Goal: Navigation & Orientation: Find specific page/section

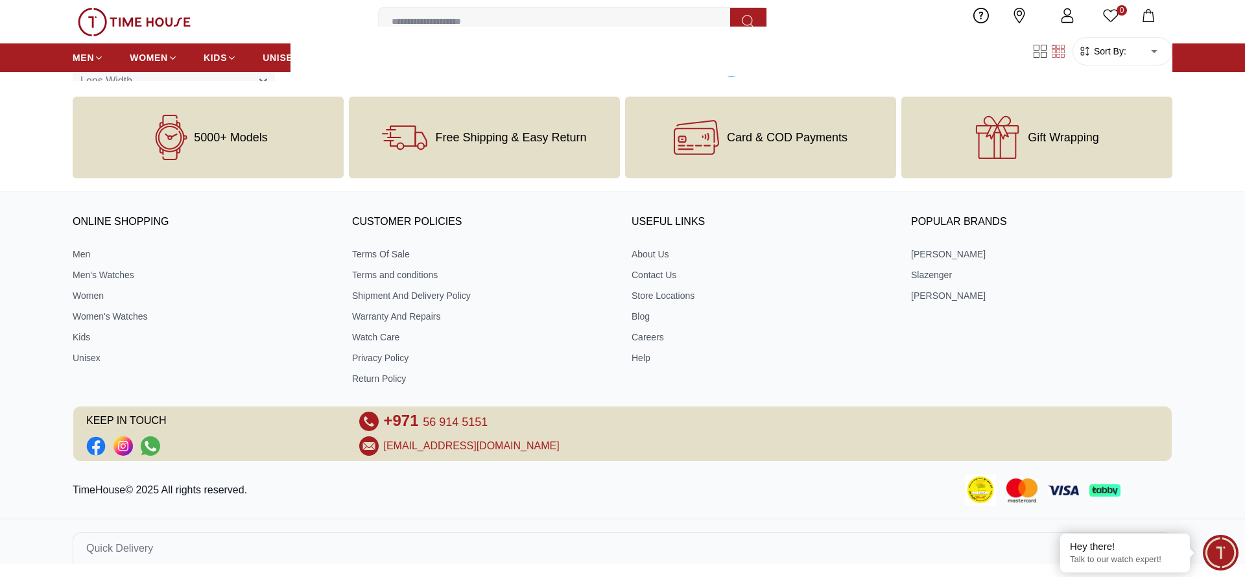
scroll to position [2169, 0]
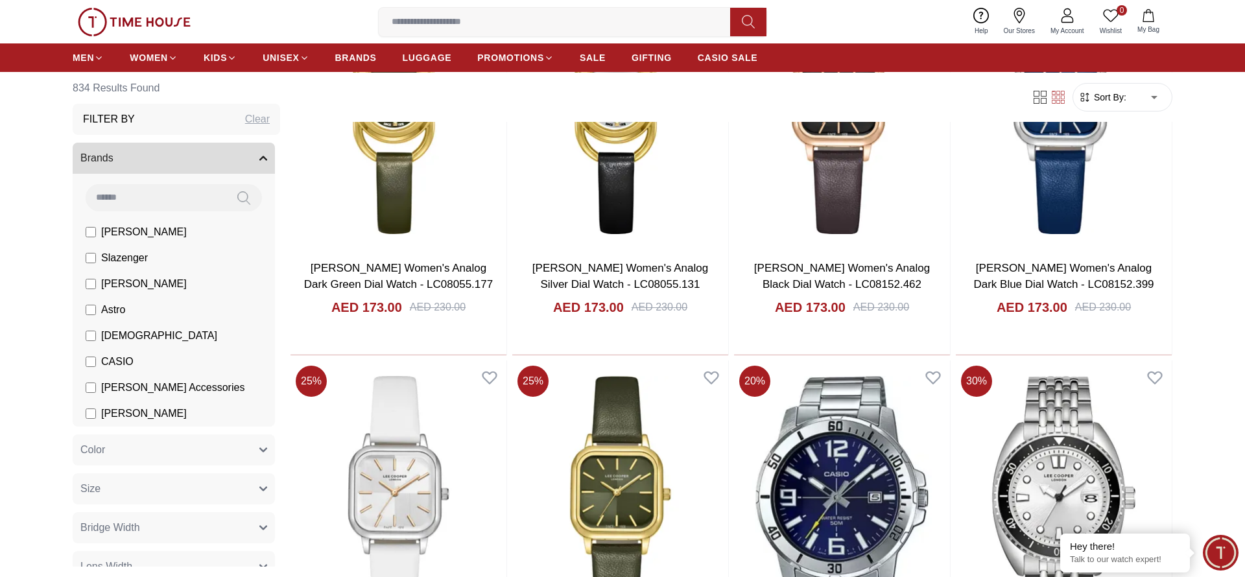
scroll to position [10219, 0]
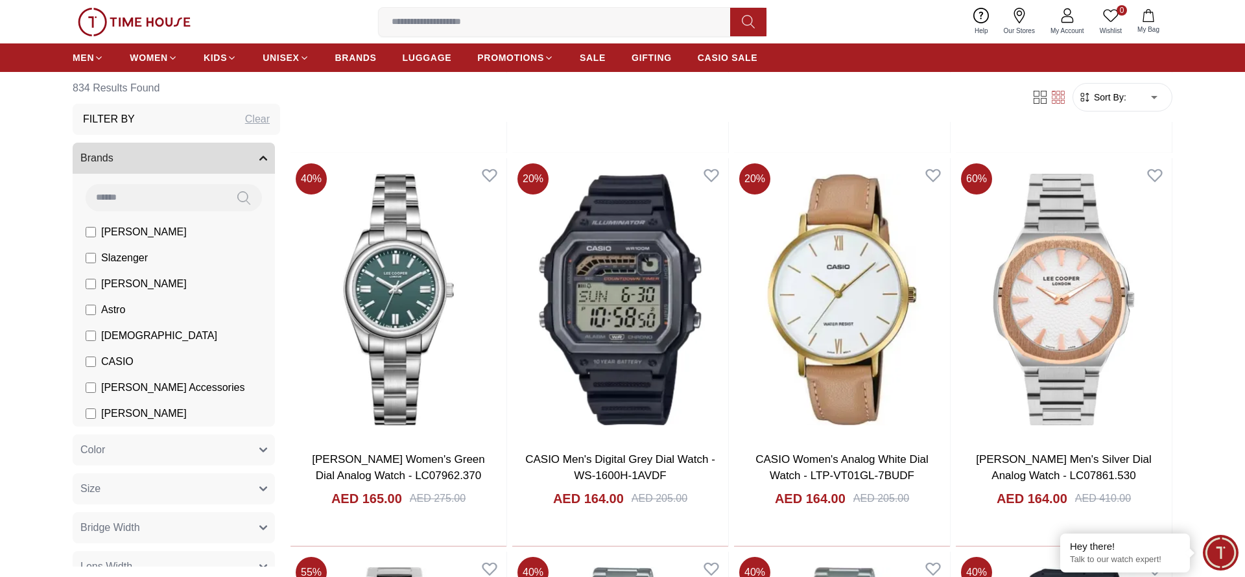
scroll to position [14243, 0]
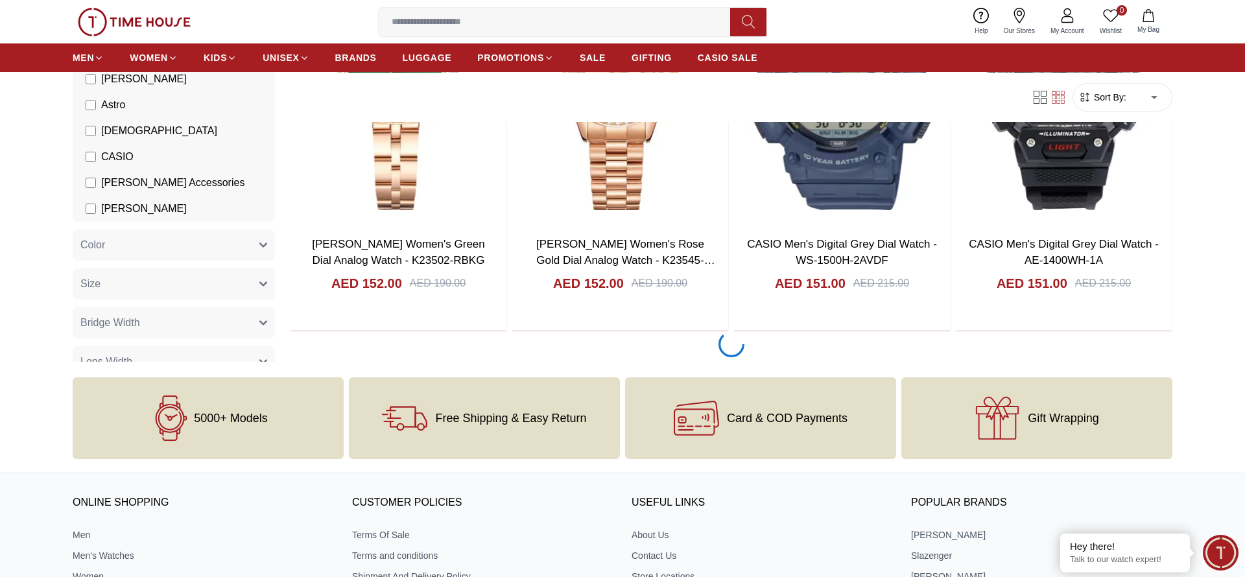
scroll to position [18267, 0]
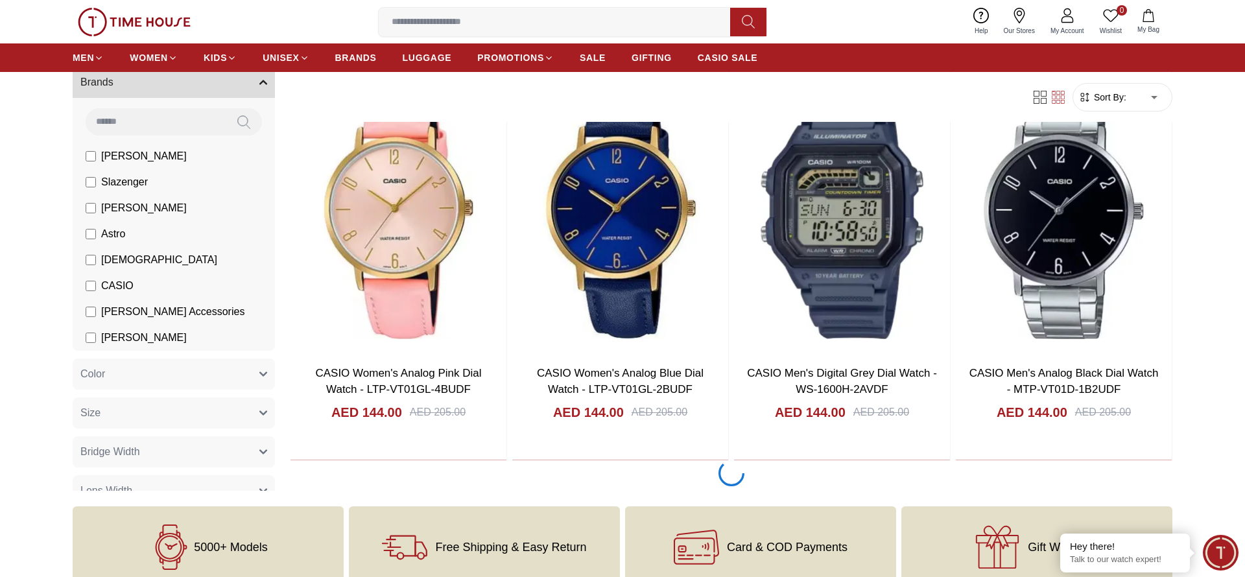
scroll to position [20279, 0]
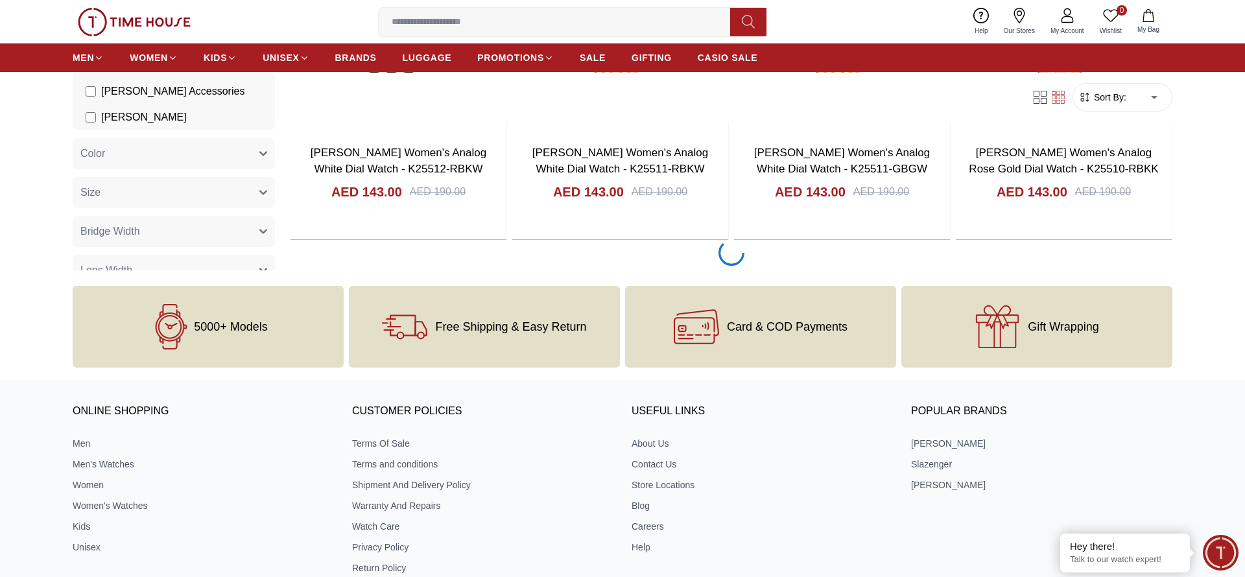
scroll to position [24303, 0]
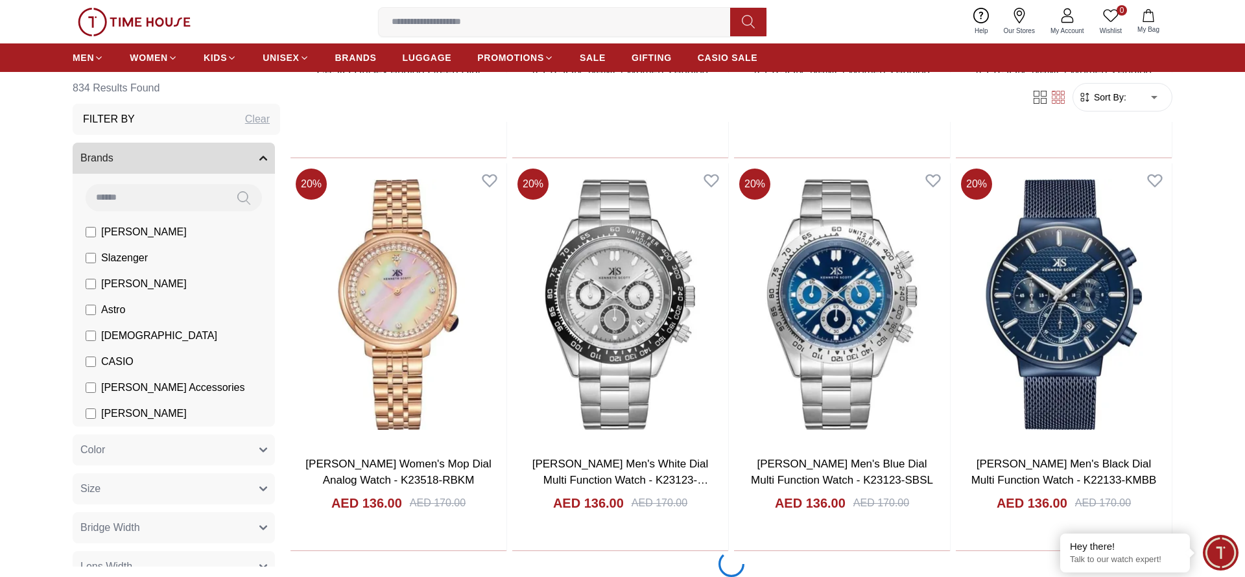
scroll to position [28327, 0]
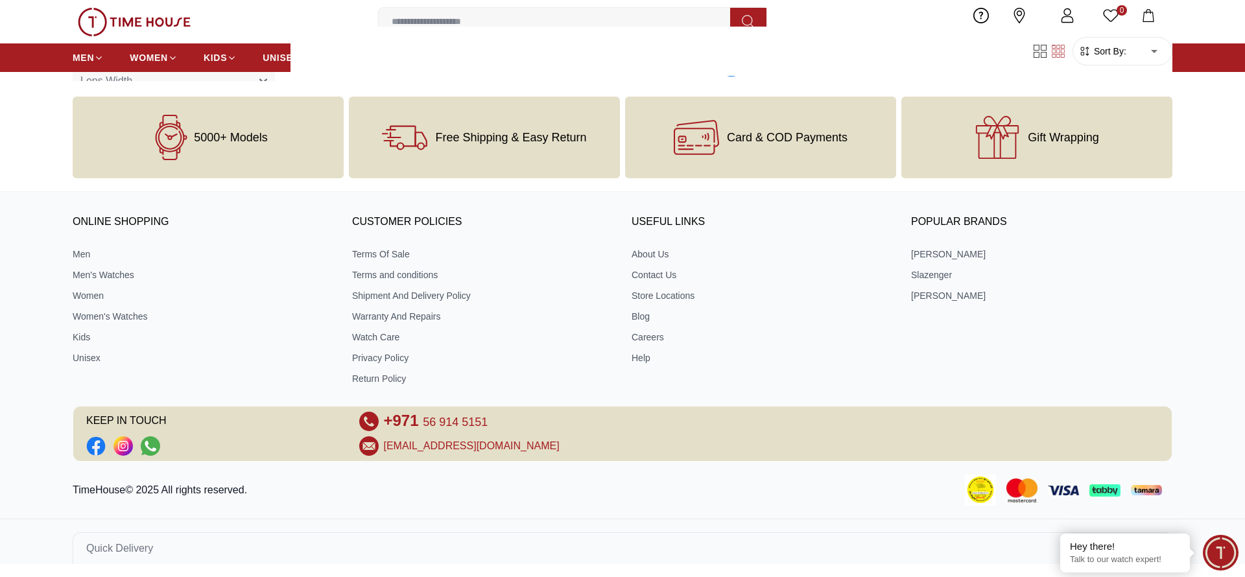
scroll to position [30339, 0]
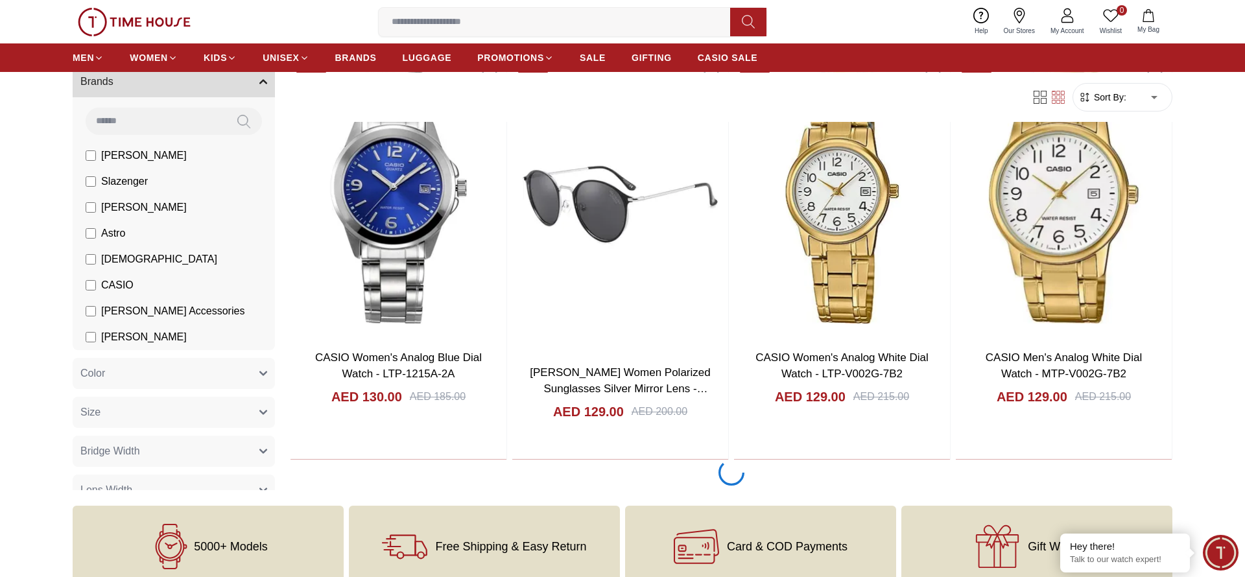
scroll to position [34363, 0]
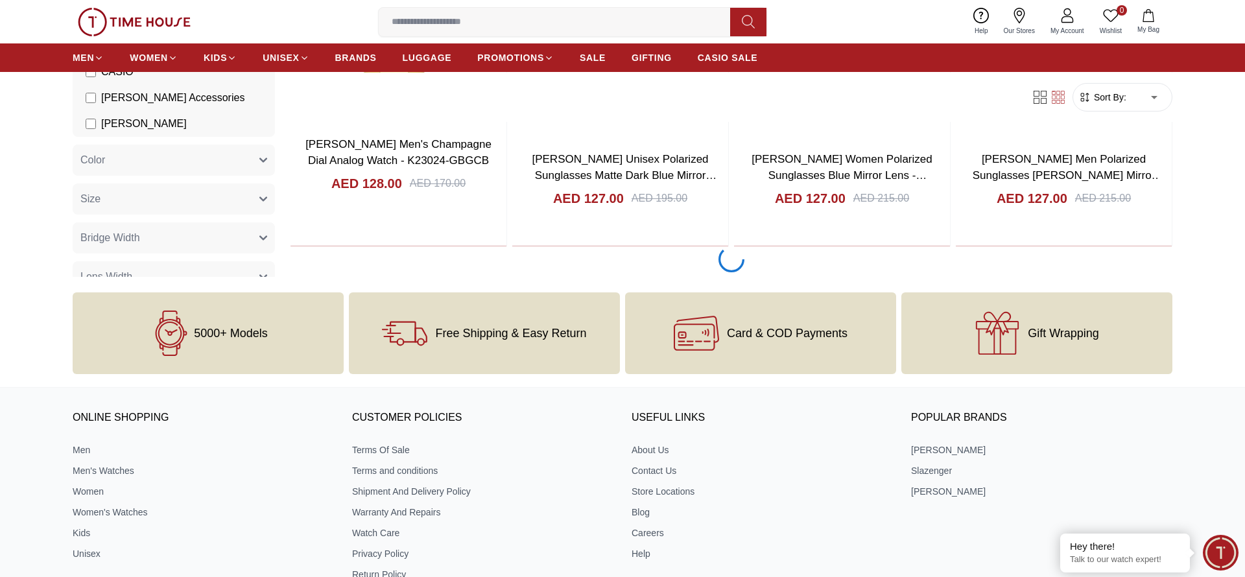
scroll to position [38386, 0]
